Goal: Transaction & Acquisition: Obtain resource

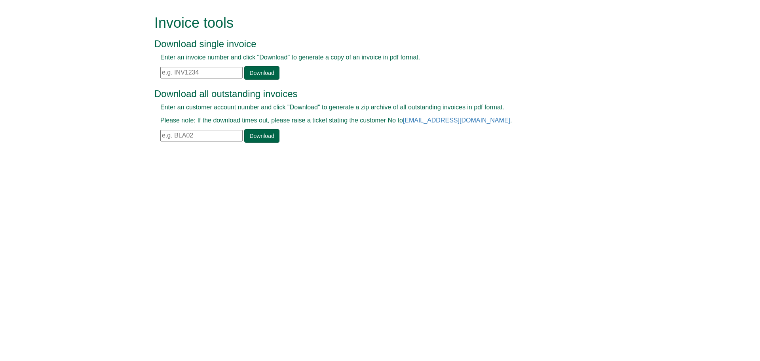
click at [198, 76] on input "text" at bounding box center [201, 72] width 82 height 11
paste input "INV1410834"
click at [249, 73] on link "Download" at bounding box center [261, 72] width 35 height 13
drag, startPoint x: 73, startPoint y: 76, endPoint x: 82, endPoint y: 76, distance: 8.7
click at [75, 76] on form "Invoice tools Download single invoice Enter an invoice number and click "Downlo…" at bounding box center [380, 79] width 760 height 159
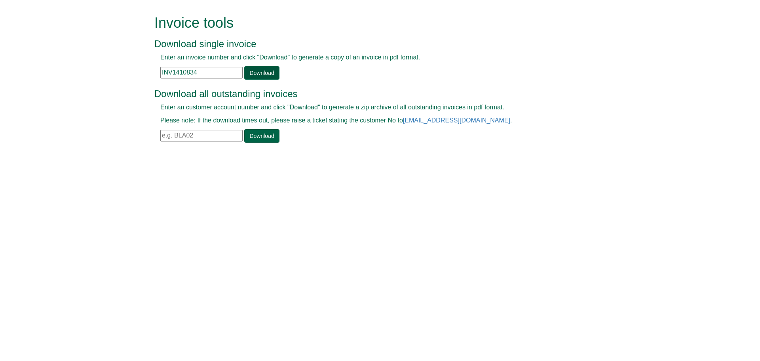
paste input "5"
click at [273, 72] on link "Download" at bounding box center [261, 72] width 35 height 13
click at [127, 70] on form "Invoice tools Download single invoice Enter an invoice number and click "Downlo…" at bounding box center [380, 79] width 760 height 159
paste input "6"
click at [250, 68] on link "Download" at bounding box center [261, 72] width 35 height 13
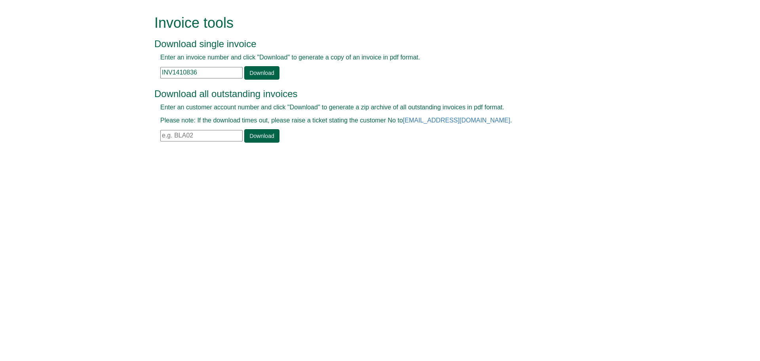
drag, startPoint x: 210, startPoint y: 72, endPoint x: 135, endPoint y: 72, distance: 75.2
click at [51, 58] on form "Invoice tools Download single invoice Enter an invoice number and click "Downlo…" at bounding box center [380, 79] width 760 height 159
paste input "7"
click at [271, 75] on link "Download" at bounding box center [261, 72] width 35 height 13
drag, startPoint x: 228, startPoint y: 74, endPoint x: 146, endPoint y: 76, distance: 82.4
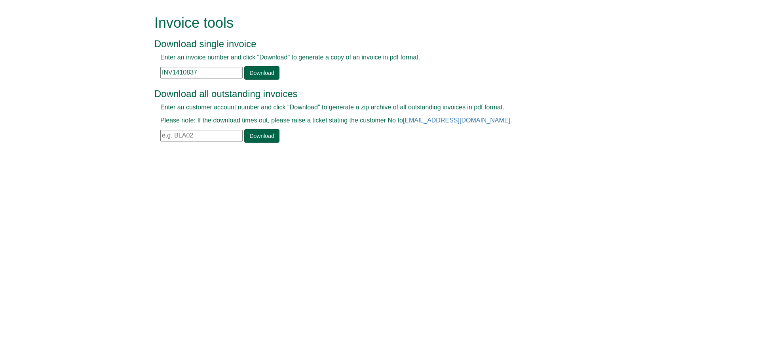
click at [101, 76] on form "Invoice tools Download single invoice Enter an invoice number and click "Downlo…" at bounding box center [380, 79] width 760 height 159
paste input "8"
click at [270, 74] on link "Download" at bounding box center [261, 72] width 35 height 13
drag, startPoint x: 213, startPoint y: 74, endPoint x: 114, endPoint y: 69, distance: 99.5
click at [92, 70] on form "Invoice tools Download single invoice Enter an invoice number and click "Downlo…" at bounding box center [380, 79] width 760 height 159
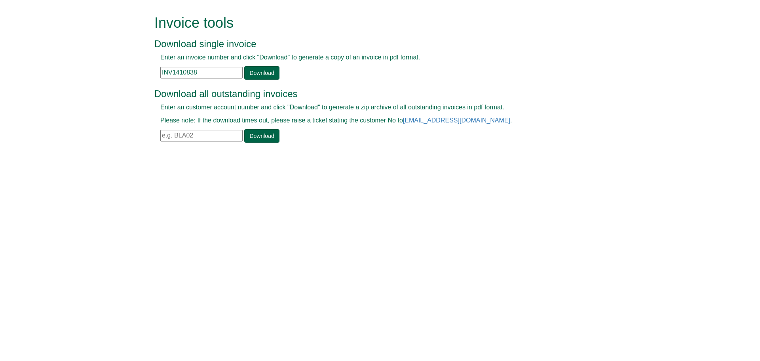
paste input "9"
click at [272, 76] on link "Download" at bounding box center [261, 72] width 35 height 13
drag, startPoint x: 163, startPoint y: 67, endPoint x: 59, endPoint y: 59, distance: 104.5
click at [58, 58] on form "Invoice tools Download single invoice Enter an invoice number and click "Downlo…" at bounding box center [380, 79] width 760 height 159
paste input "40"
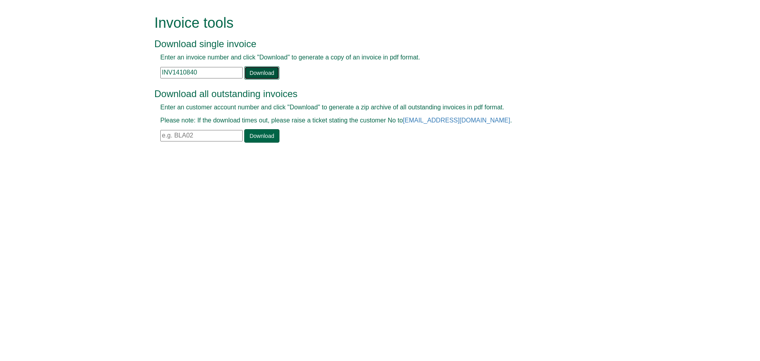
click at [265, 72] on link "Download" at bounding box center [261, 72] width 35 height 13
drag, startPoint x: 208, startPoint y: 78, endPoint x: 179, endPoint y: 78, distance: 29.7
click at [158, 78] on div "Enter an invoice number and click "Download" to generate a copy of an invoice i…" at bounding box center [371, 66] width 434 height 27
click at [204, 72] on input "INV1410840" at bounding box center [201, 72] width 82 height 11
drag, startPoint x: 212, startPoint y: 74, endPoint x: 128, endPoint y: 66, distance: 84.3
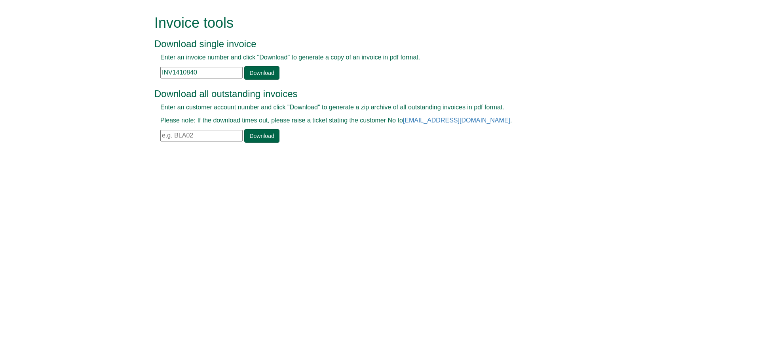
click at [128, 66] on form "Invoice tools Download single invoice Enter an invoice number and click "Downlo…" at bounding box center [380, 79] width 760 height 159
paste input "1"
click at [255, 72] on link "Download" at bounding box center [261, 72] width 35 height 13
drag, startPoint x: 204, startPoint y: 70, endPoint x: 120, endPoint y: 76, distance: 84.6
click at [112, 72] on form "Invoice tools Download single invoice Enter an invoice number and click "Downlo…" at bounding box center [380, 79] width 760 height 159
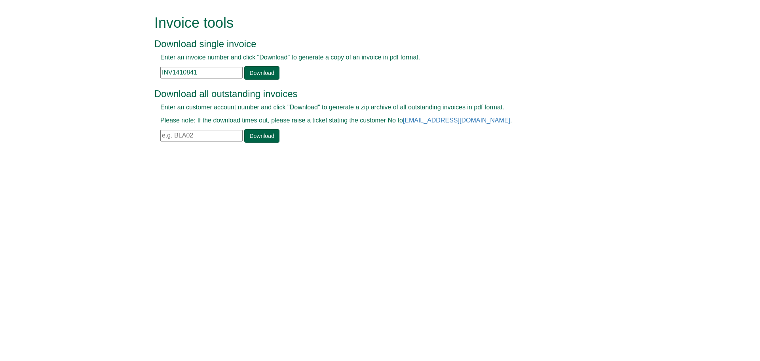
paste input "0"
click at [267, 74] on link "Download" at bounding box center [261, 72] width 35 height 13
click at [518, 72] on div "Enter an invoice number and click "Download" to generate a copy of an invoice i…" at bounding box center [371, 66] width 434 height 27
drag, startPoint x: 193, startPoint y: 74, endPoint x: 104, endPoint y: 68, distance: 89.4
click at [98, 67] on form "Invoice tools Download single invoice Enter an invoice number and click "Downlo…" at bounding box center [380, 79] width 760 height 159
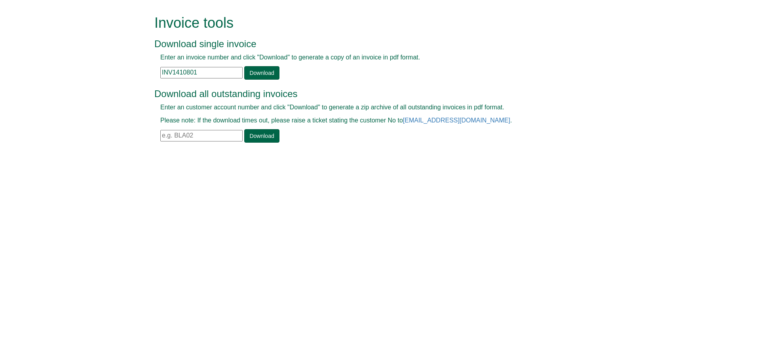
drag, startPoint x: 180, startPoint y: 65, endPoint x: 143, endPoint y: 62, distance: 37.0
click at [143, 62] on form "Invoice tools Download single invoice Enter an invoice number and click "Downlo…" at bounding box center [380, 79] width 760 height 159
paste input "2"
click at [249, 74] on link "Download" at bounding box center [261, 72] width 35 height 13
drag, startPoint x: 211, startPoint y: 76, endPoint x: 133, endPoint y: 80, distance: 78.5
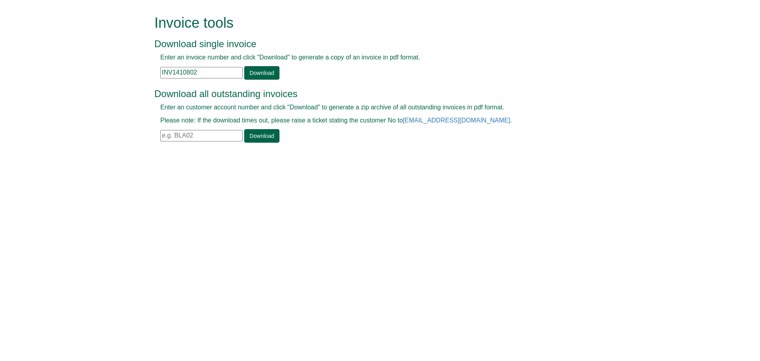
click at [133, 80] on form "Invoice tools Download single invoice Enter an invoice number and click "Downlo…" at bounding box center [380, 79] width 760 height 159
paste input "3"
click at [261, 71] on link "Download" at bounding box center [261, 72] width 35 height 13
drag, startPoint x: 197, startPoint y: 74, endPoint x: 137, endPoint y: 71, distance: 60.7
click at [125, 71] on form "Invoice tools Download single invoice Enter an invoice number and click "Downlo…" at bounding box center [380, 79] width 760 height 159
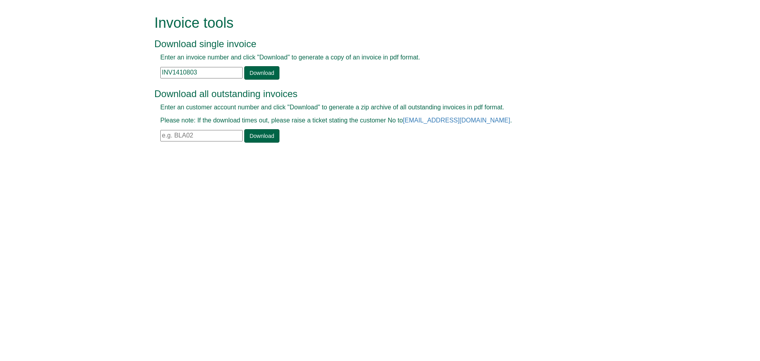
paste input "4"
type input "INV1410804"
click at [255, 74] on link "Download" at bounding box center [261, 72] width 35 height 13
drag, startPoint x: 158, startPoint y: 69, endPoint x: 105, endPoint y: 61, distance: 53.2
click at [105, 61] on form "Invoice tools Download single invoice Enter an invoice number and click "Downlo…" at bounding box center [380, 79] width 760 height 159
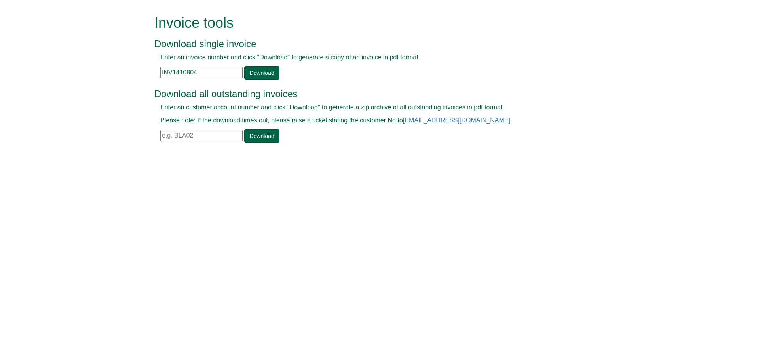
paste input "text"
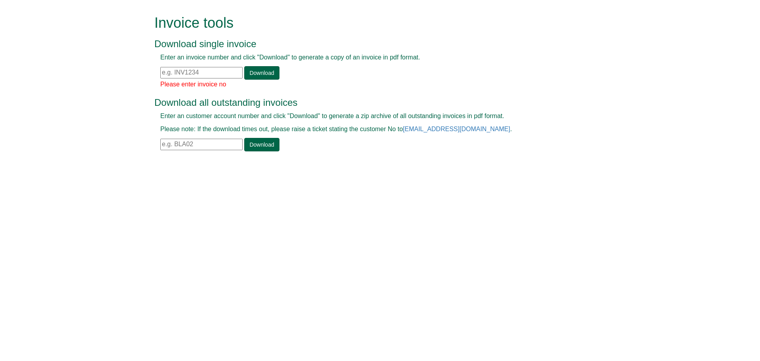
drag, startPoint x: 194, startPoint y: 73, endPoint x: 210, endPoint y: 72, distance: 15.5
click at [198, 73] on input "text" at bounding box center [201, 72] width 82 height 11
paste input "INV1410805"
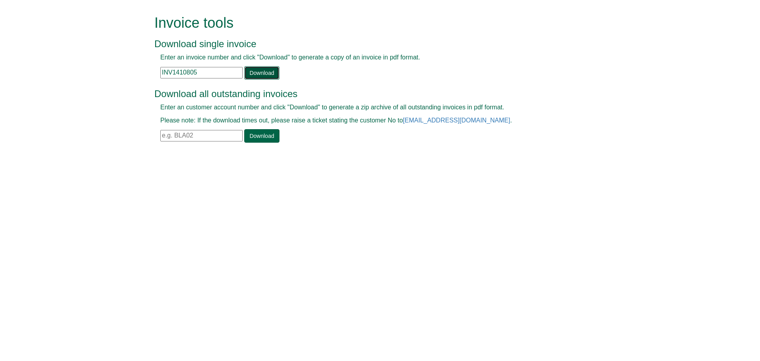
click at [253, 74] on link "Download" at bounding box center [261, 72] width 35 height 13
drag, startPoint x: 201, startPoint y: 72, endPoint x: 164, endPoint y: 76, distance: 37.8
click at [119, 74] on form "Invoice tools Download single invoice Enter an invoice number and click "Downlo…" at bounding box center [380, 79] width 760 height 159
paste input "6"
click at [260, 74] on link "Download" at bounding box center [261, 72] width 35 height 13
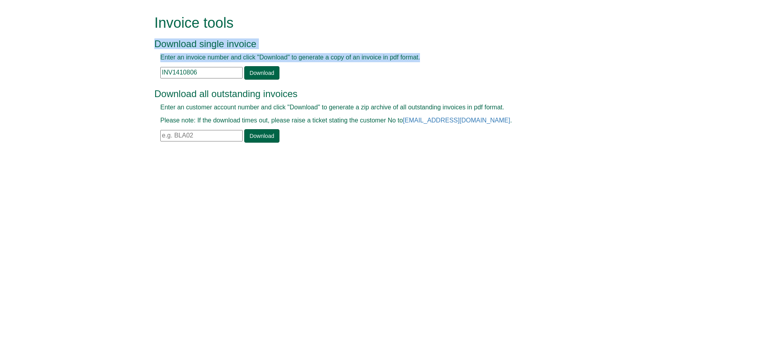
drag, startPoint x: 220, startPoint y: 79, endPoint x: 48, endPoint y: 59, distance: 172.6
click at [10, 61] on form "Invoice tools Download single invoice Enter an invoice number and click "Downlo…" at bounding box center [380, 79] width 760 height 159
click at [191, 67] on input "INV1410806" at bounding box center [201, 72] width 82 height 11
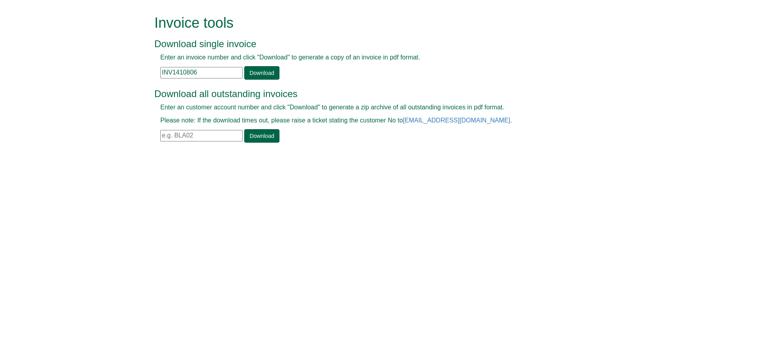
click at [132, 76] on form "Invoice tools Download single invoice Enter an invoice number and click "Downlo…" at bounding box center [380, 79] width 760 height 159
paste input "4255"
click at [259, 69] on link "Download" at bounding box center [261, 72] width 35 height 13
drag, startPoint x: 157, startPoint y: 70, endPoint x: 108, endPoint y: 67, distance: 49.6
click at [108, 67] on form "Invoice tools Download single invoice Enter an invoice number and click "Downlo…" at bounding box center [380, 79] width 760 height 159
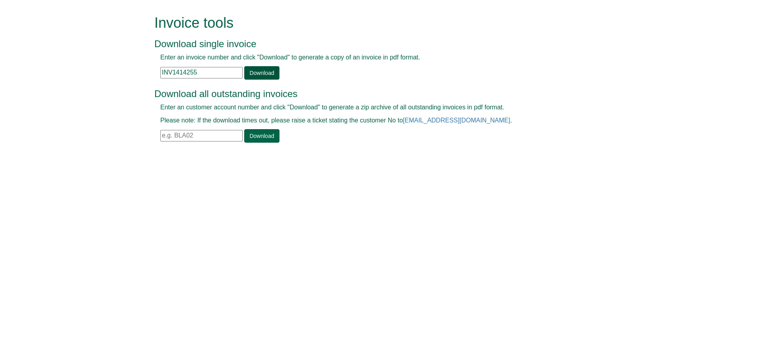
paste input "2"
click at [251, 72] on link "Download" at bounding box center [261, 72] width 35 height 13
drag, startPoint x: 207, startPoint y: 73, endPoint x: 124, endPoint y: 71, distance: 82.4
click at [124, 68] on form "Invoice tools Download single invoice Enter an invoice number and click "Downlo…" at bounding box center [380, 79] width 760 height 159
paste input "4"
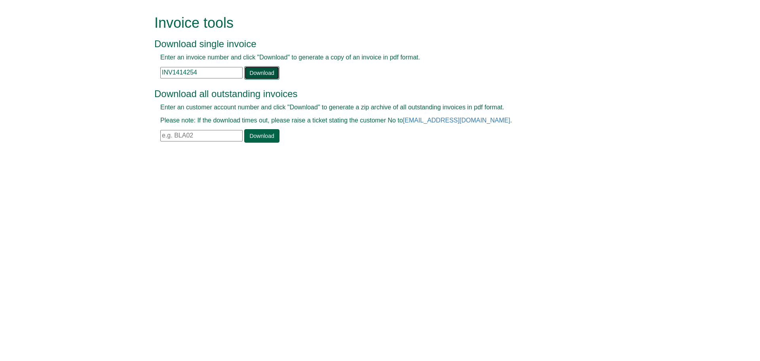
click at [261, 74] on link "Download" at bounding box center [261, 72] width 35 height 13
drag, startPoint x: 204, startPoint y: 71, endPoint x: 129, endPoint y: 49, distance: 78.9
click at [43, 46] on form "Invoice tools Download single invoice Enter an invoice number and click "Downlo…" at bounding box center [380, 79] width 760 height 159
paste input "053"
click at [266, 70] on link "Download" at bounding box center [261, 72] width 35 height 13
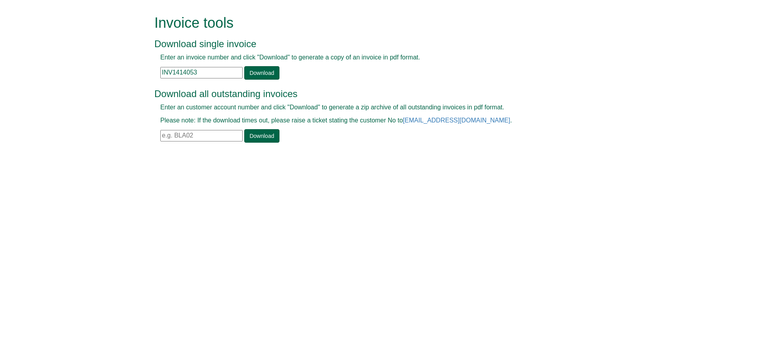
drag, startPoint x: 187, startPoint y: 75, endPoint x: 140, endPoint y: 69, distance: 47.2
click at [140, 69] on form "Invoice tools Download single invoice Enter an invoice number and click "Downlo…" at bounding box center [380, 79] width 760 height 159
paste input "5"
click at [270, 76] on link "Download" at bounding box center [261, 72] width 35 height 13
drag, startPoint x: 198, startPoint y: 76, endPoint x: 137, endPoint y: 73, distance: 60.7
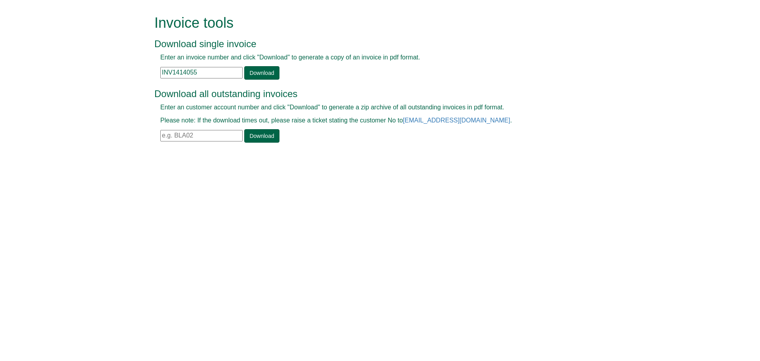
click at [128, 73] on form "Invoice tools Download single invoice Enter an invoice number and click "Downlo…" at bounding box center [380, 79] width 760 height 159
paste input "6"
click at [263, 73] on link "Download" at bounding box center [261, 72] width 35 height 13
drag, startPoint x: 169, startPoint y: 74, endPoint x: 165, endPoint y: 72, distance: 4.3
click at [163, 72] on input "INV1414056" at bounding box center [201, 72] width 82 height 11
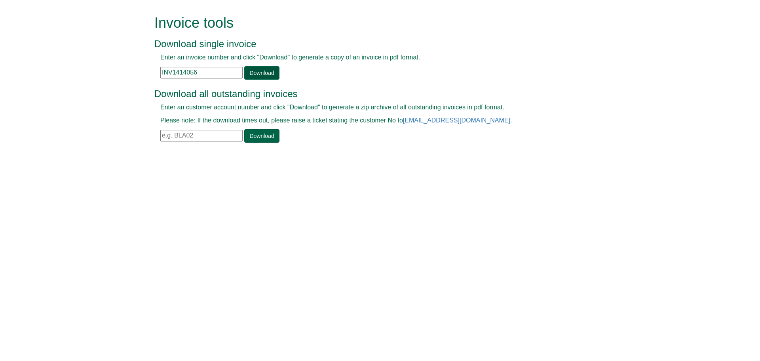
paste input "18"
click at [278, 77] on div "Enter an invoice number and click "Download" to generate a copy of an invoice i…" at bounding box center [371, 66] width 434 height 27
click at [264, 74] on link "Download" at bounding box center [261, 72] width 35 height 13
drag, startPoint x: 147, startPoint y: 65, endPoint x: 134, endPoint y: 63, distance: 13.6
click at [134, 63] on form "Invoice tools Download single invoice Enter an invoice number and click "Downlo…" at bounding box center [380, 79] width 760 height 159
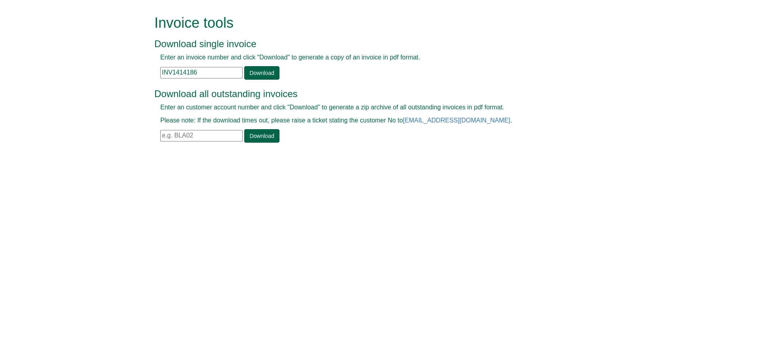
paste input "7"
click at [258, 70] on link "Download" at bounding box center [261, 72] width 35 height 13
click at [130, 71] on form "Invoice tools Download single invoice Enter an invoice number and click "Downlo…" at bounding box center [380, 79] width 760 height 159
paste input "21"
click at [263, 70] on link "Download" at bounding box center [261, 72] width 35 height 13
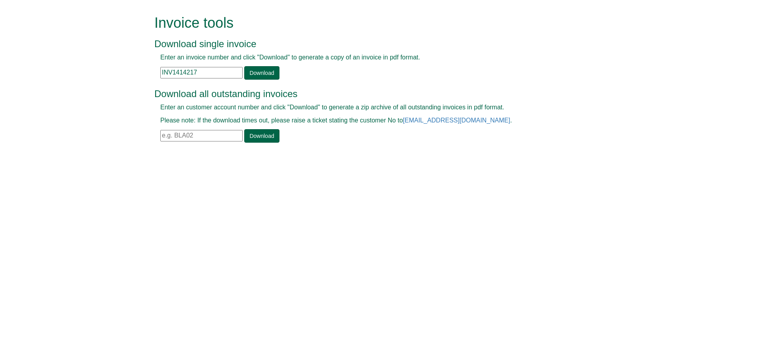
drag, startPoint x: 198, startPoint y: 70, endPoint x: 149, endPoint y: 59, distance: 49.6
click at [3, 44] on form "Invoice tools Download single invoice Enter an invoice number and click "Downlo…" at bounding box center [380, 79] width 760 height 159
paste input "50"
click at [263, 72] on link "Download" at bounding box center [261, 72] width 35 height 13
click at [76, 48] on form "Invoice tools Download single invoice Enter an invoice number and click "Downlo…" at bounding box center [380, 79] width 760 height 159
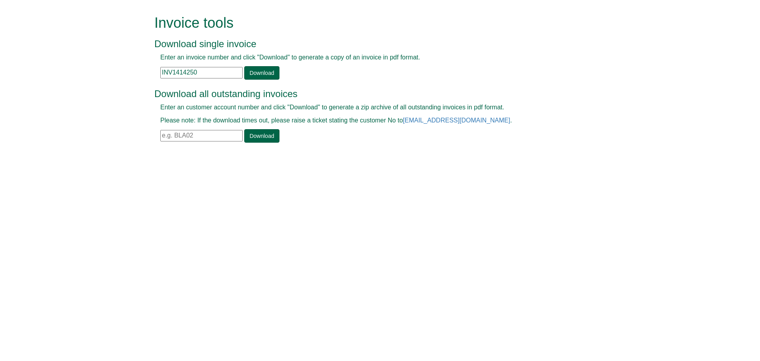
paste input "304"
type input "INV1414304"
click at [265, 71] on link "Download" at bounding box center [261, 72] width 35 height 13
